Goal: Task Accomplishment & Management: Manage account settings

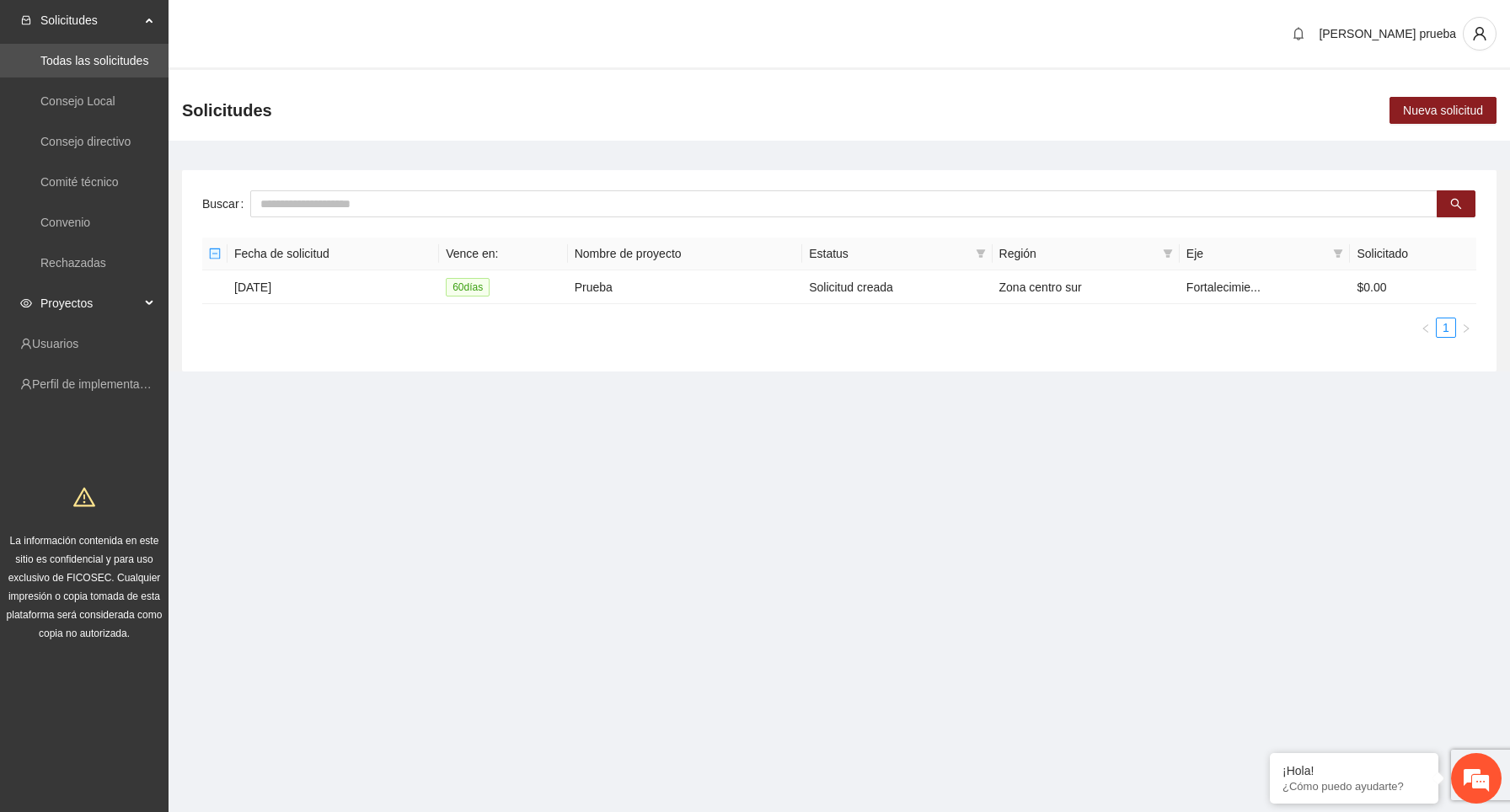
click at [115, 302] on span "Proyectos" at bounding box center [90, 302] width 99 height 33
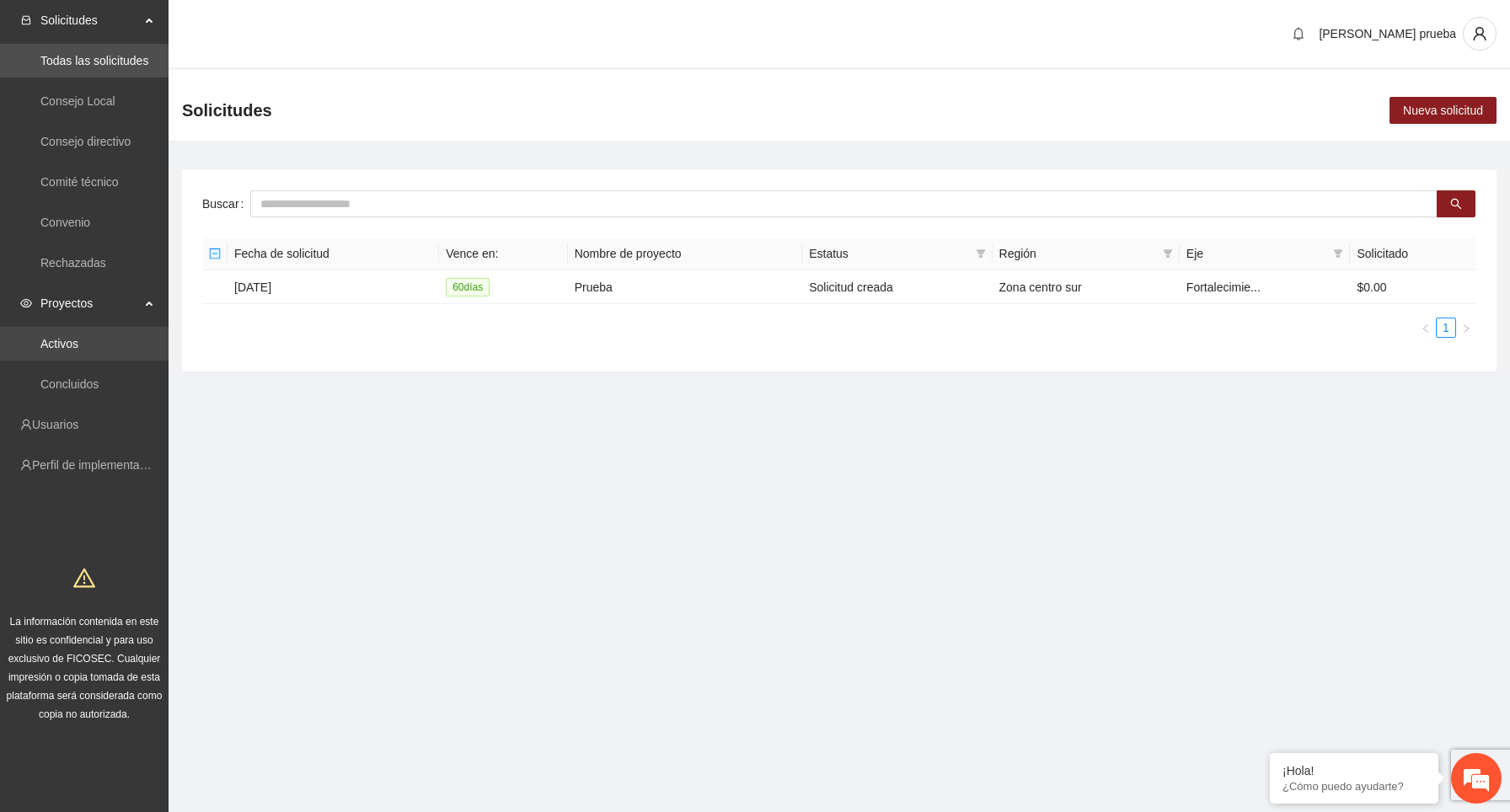
click at [78, 350] on link "Activos" at bounding box center [59, 343] width 38 height 14
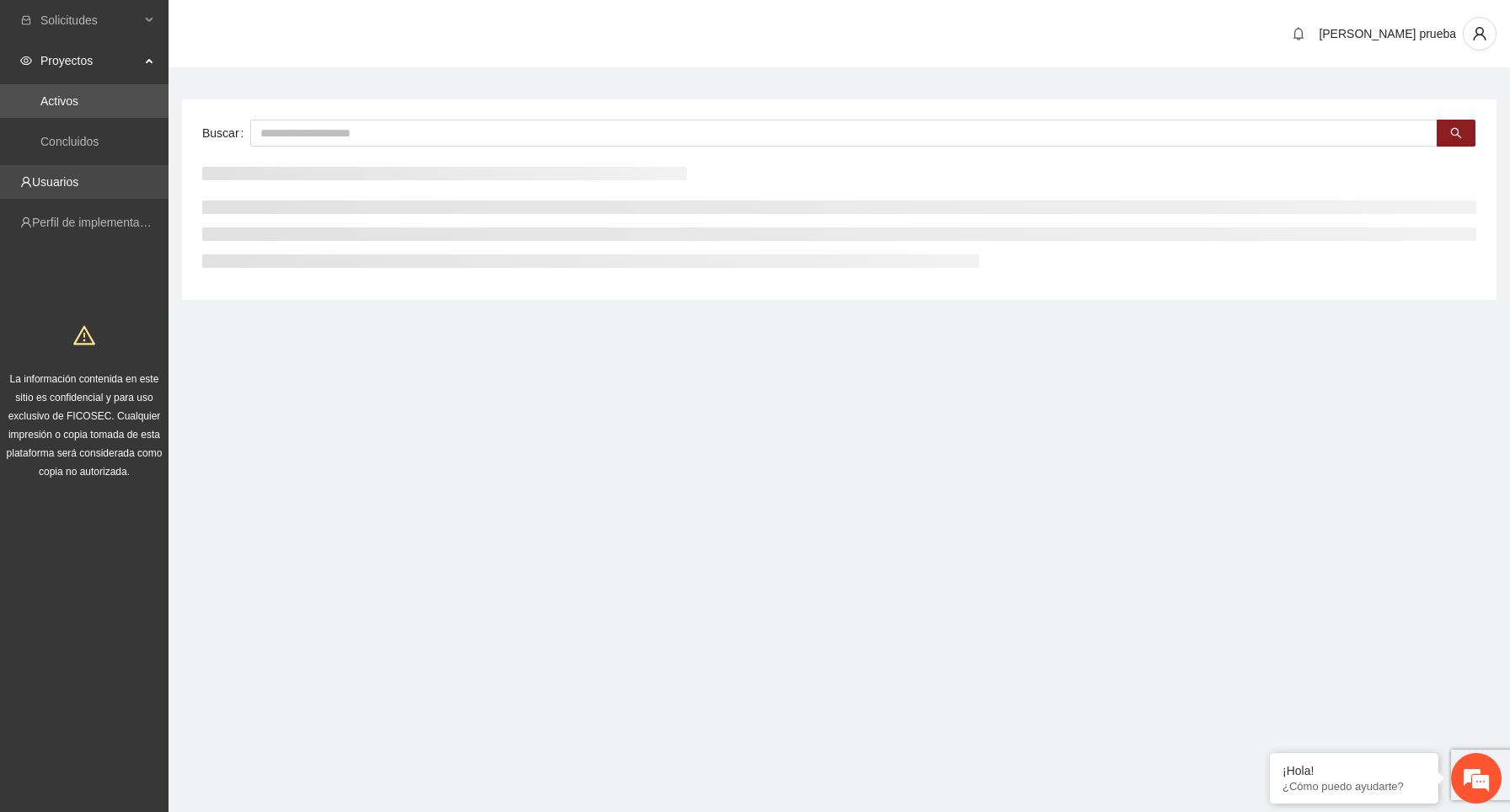
click at [78, 186] on link "Usuarios" at bounding box center [55, 182] width 46 height 14
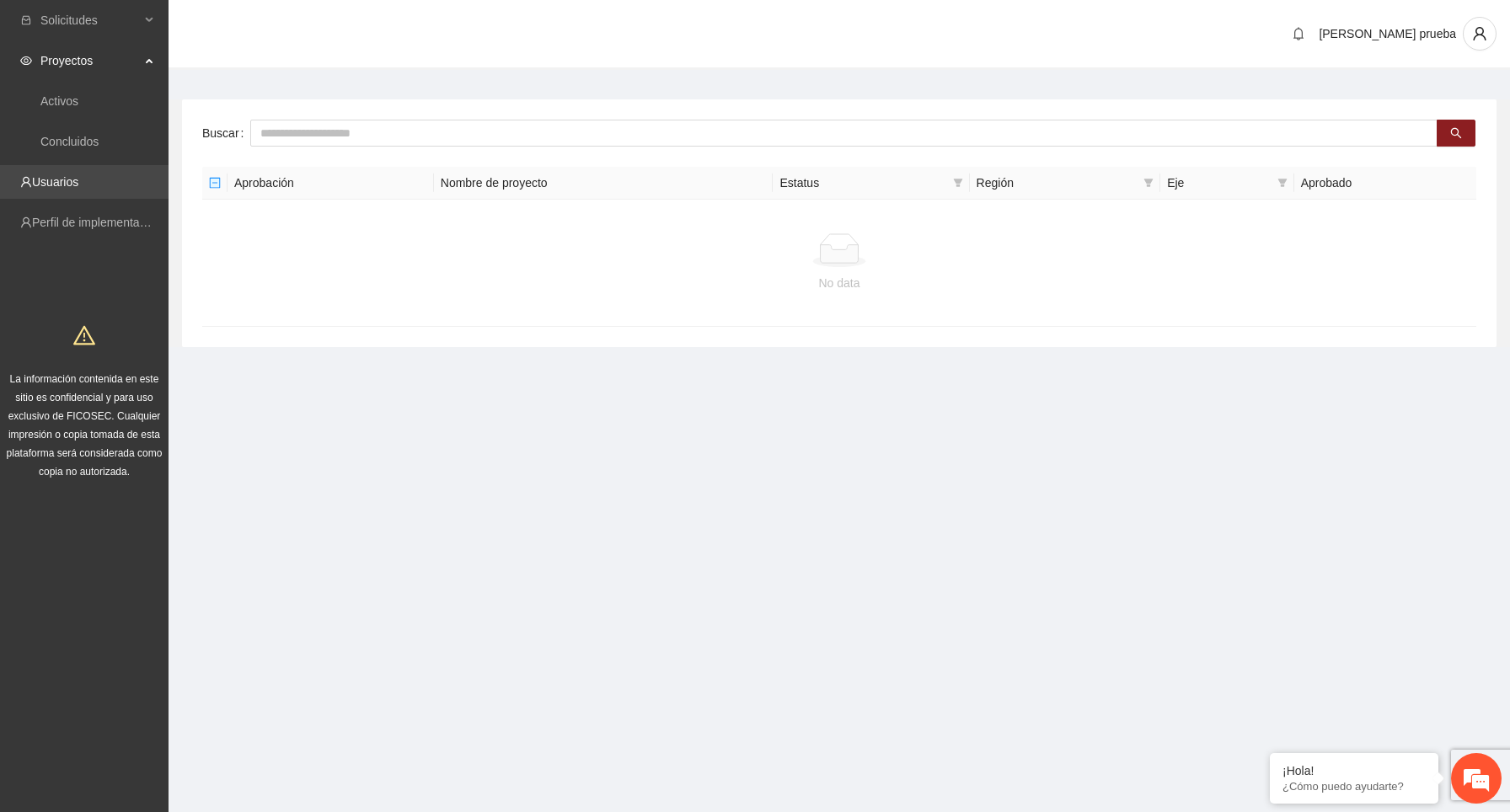
click at [70, 185] on link "Usuarios" at bounding box center [55, 182] width 46 height 14
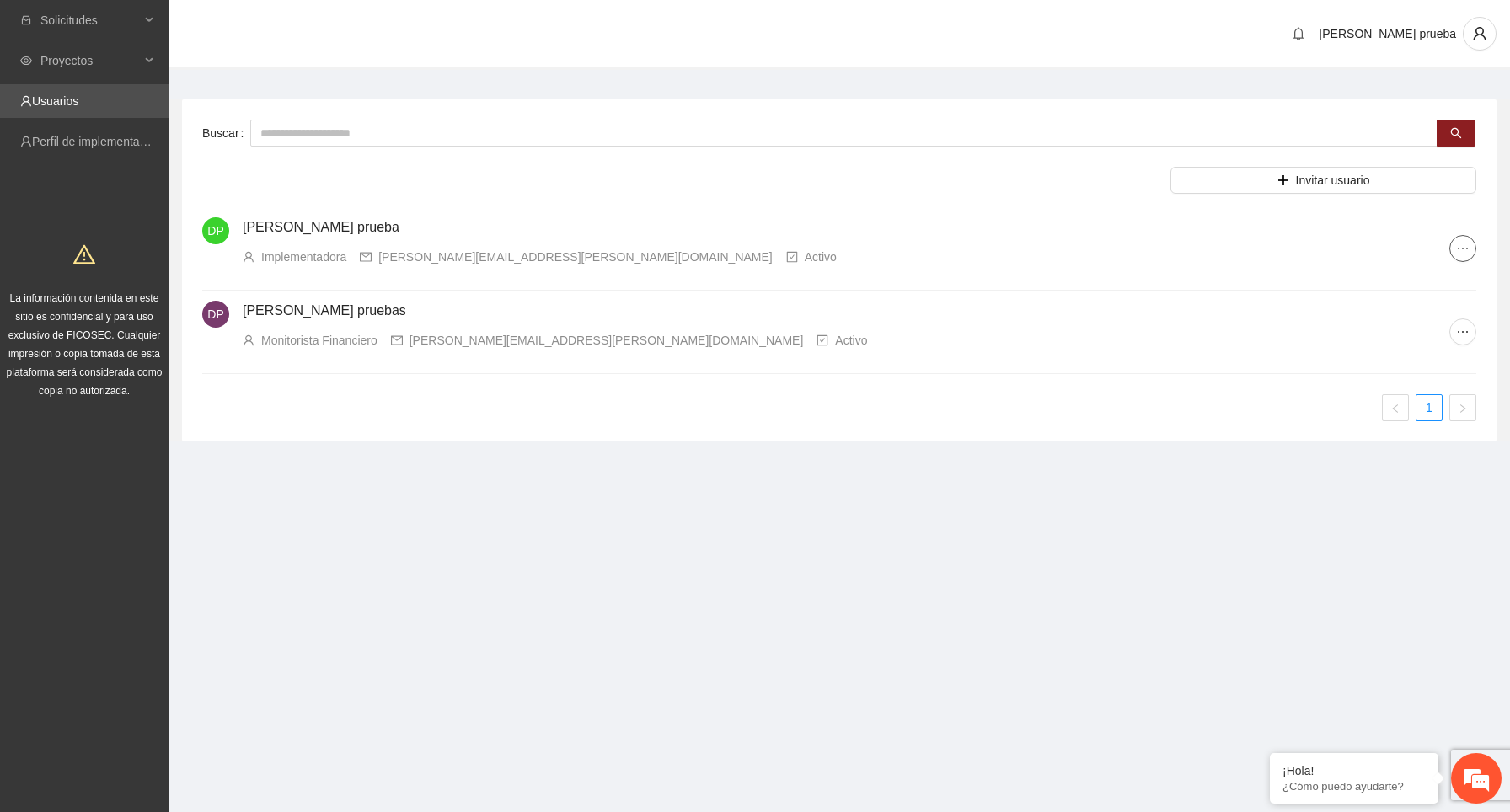
click at [1469, 247] on icon "ellipsis" at bounding box center [1462, 248] width 14 height 14
click at [132, 149] on link "Perfil de implementadora" at bounding box center [98, 141] width 131 height 14
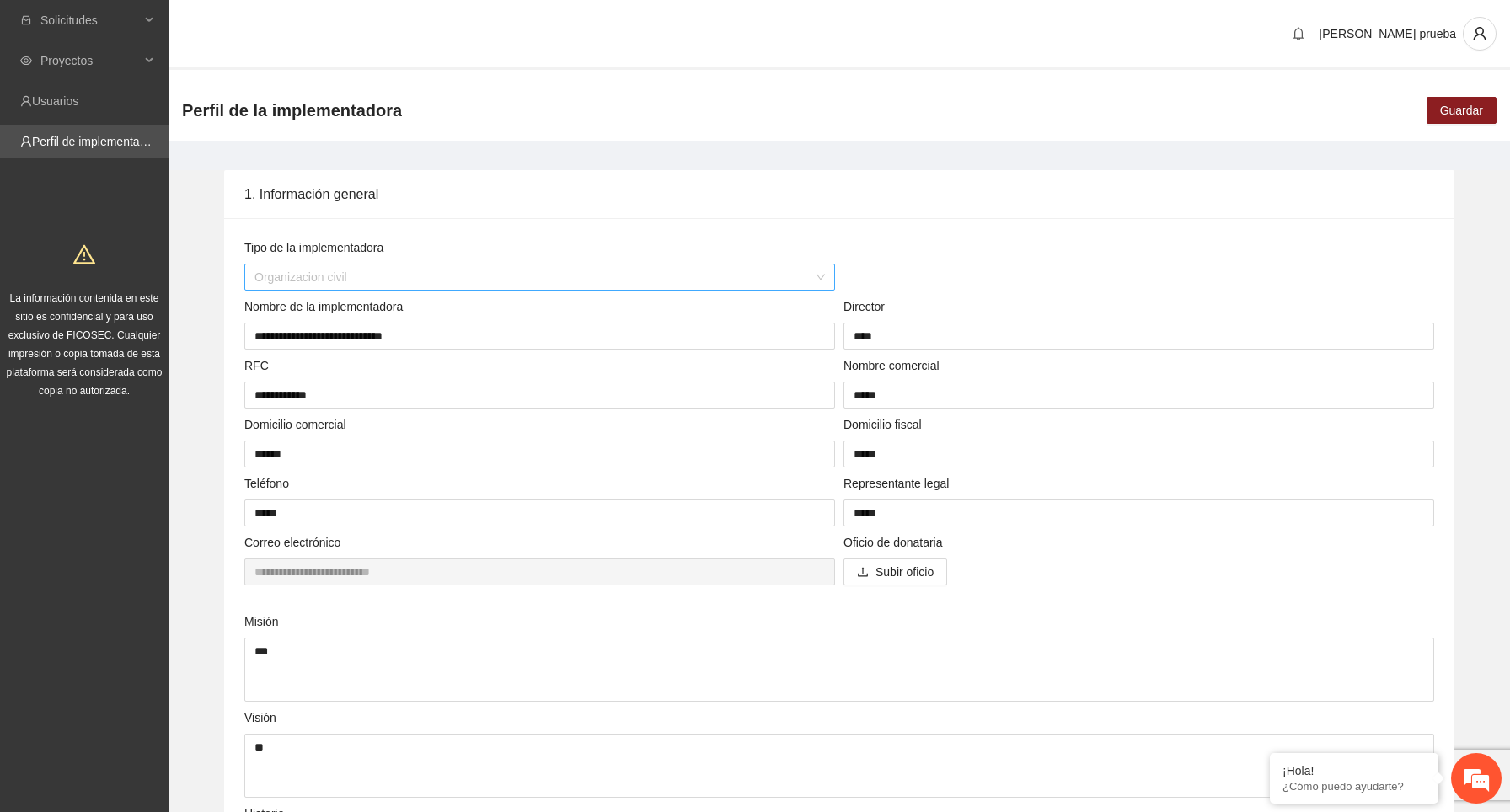
click at [490, 270] on span "Organizacion civil" at bounding box center [539, 277] width 570 height 25
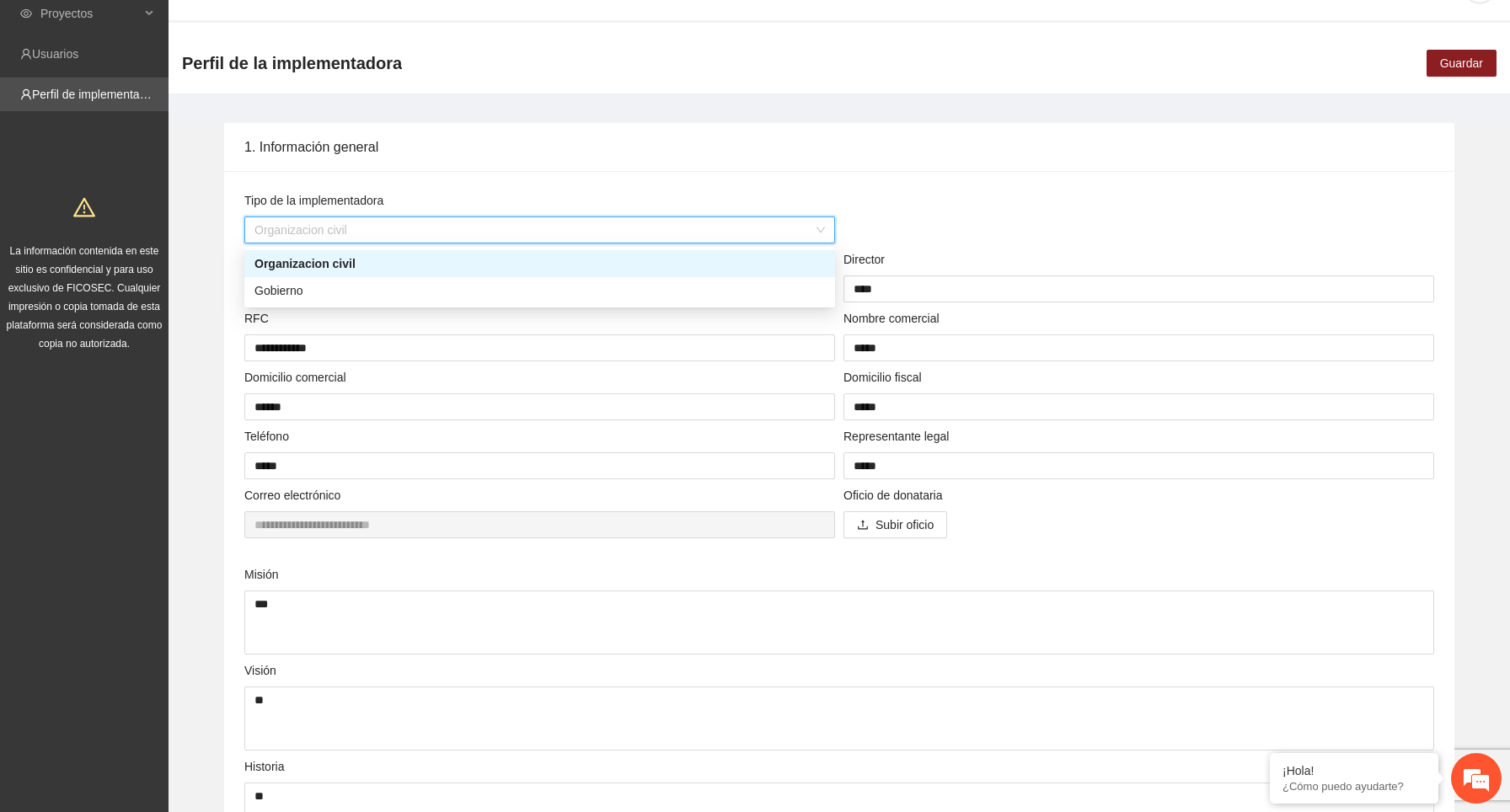
scroll to position [48, 0]
click at [406, 291] on div "Gobierno" at bounding box center [539, 290] width 570 height 19
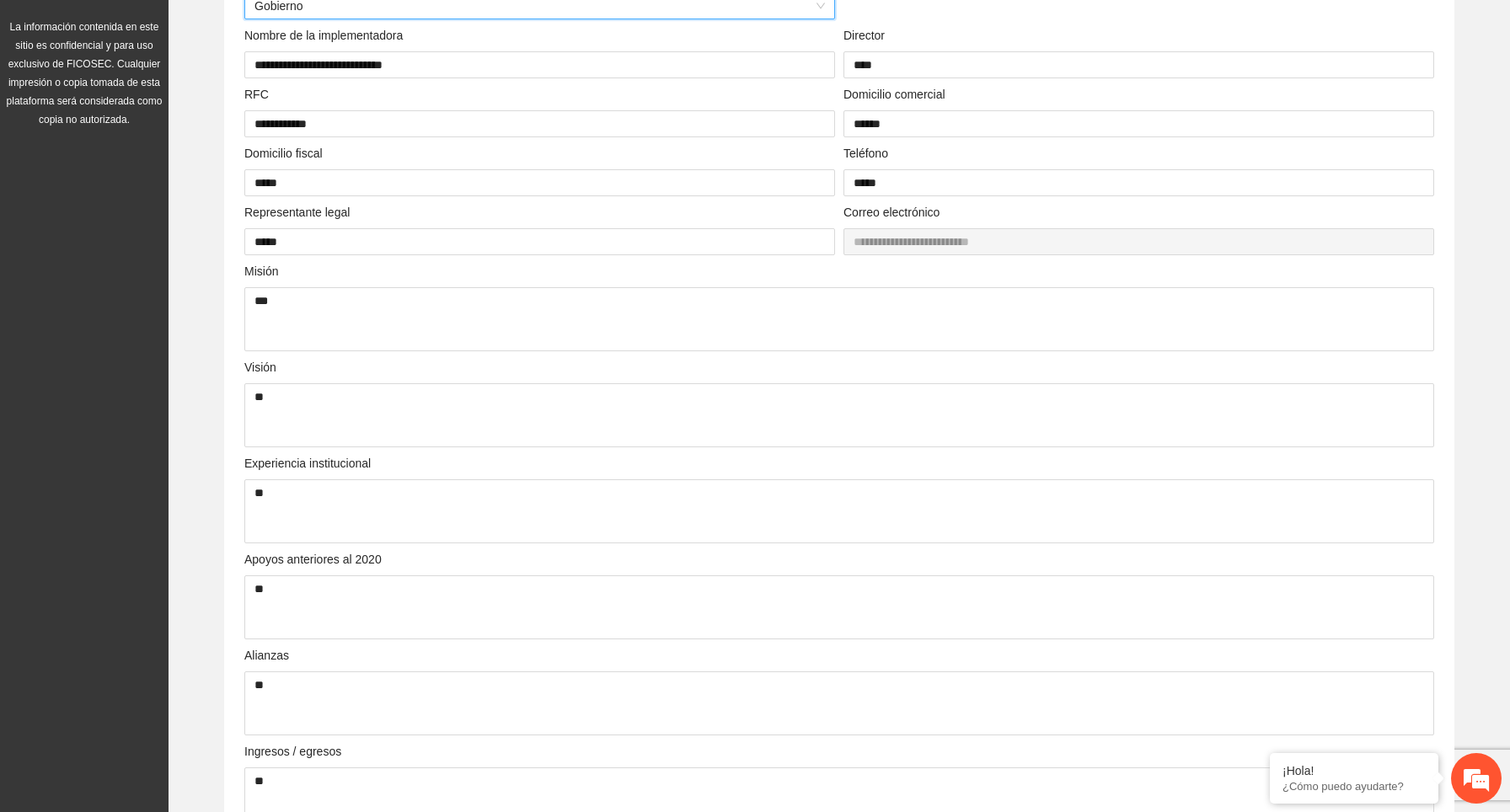
scroll to position [0, 0]
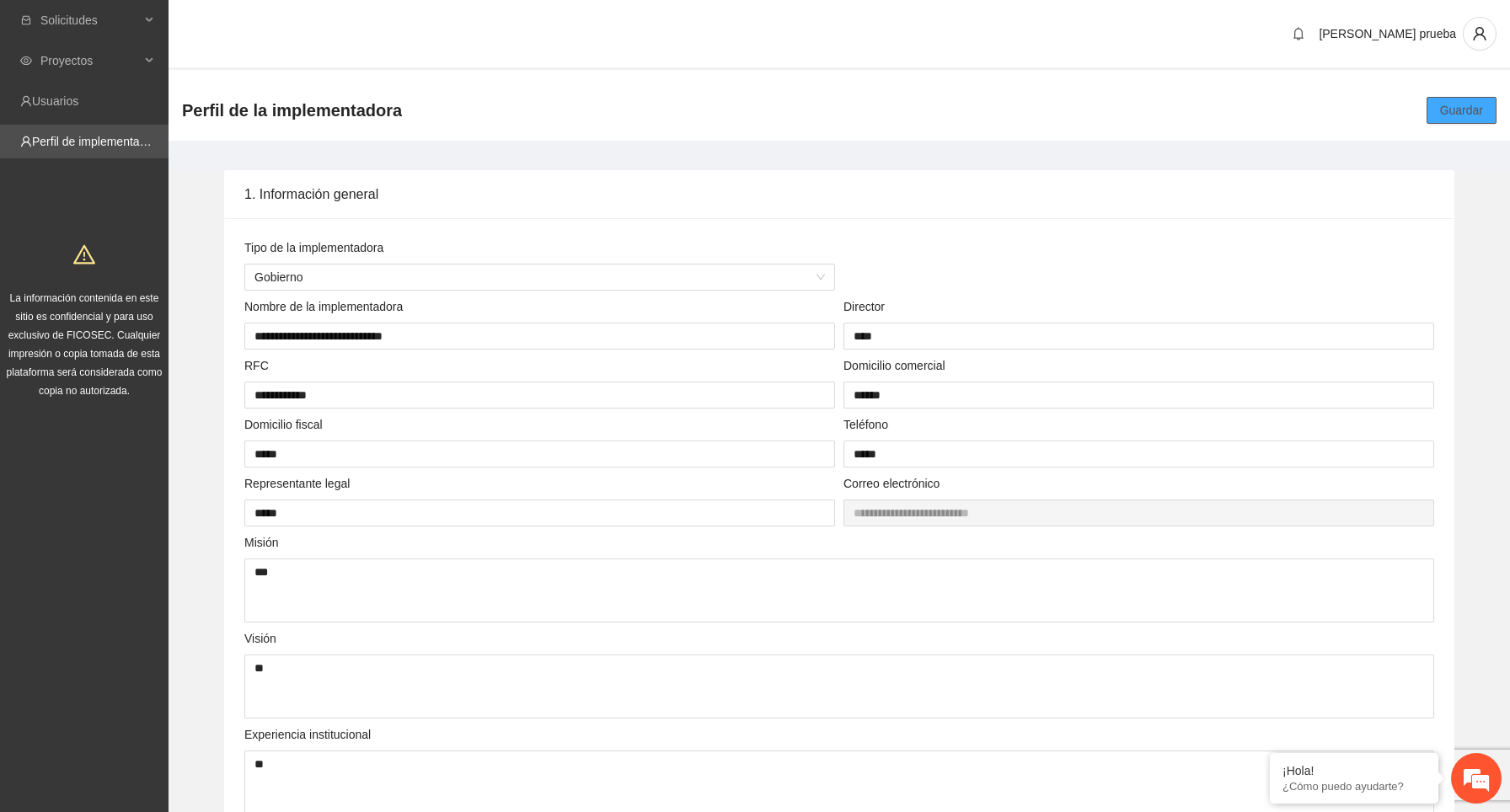
click at [1450, 107] on span "Guardar" at bounding box center [1461, 110] width 43 height 19
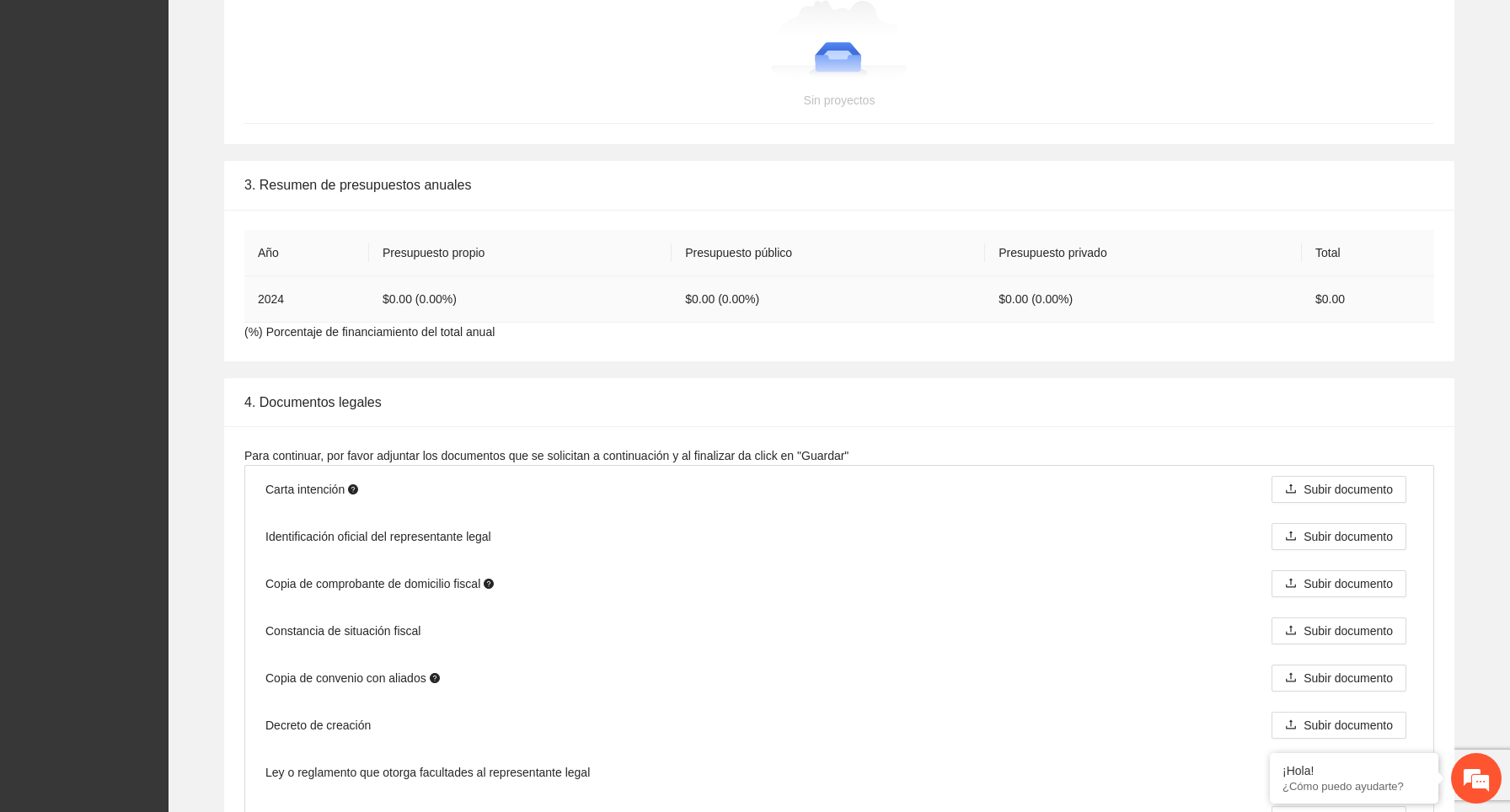
scroll to position [1574, 0]
